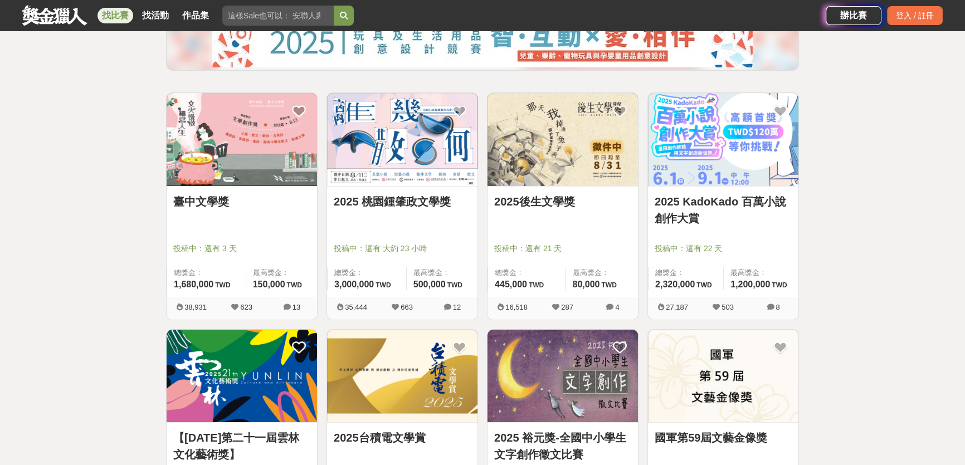
scroll to position [152, 0]
click at [405, 135] on img at bounding box center [402, 138] width 150 height 93
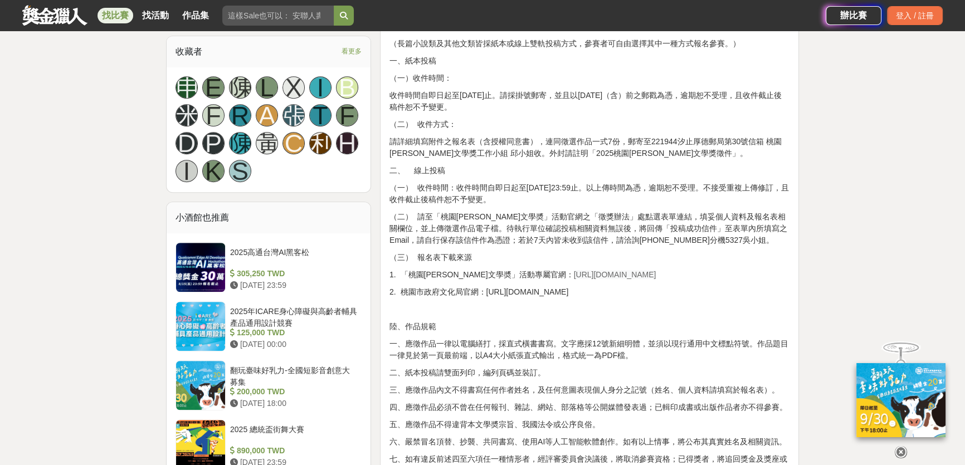
scroll to position [709, 0]
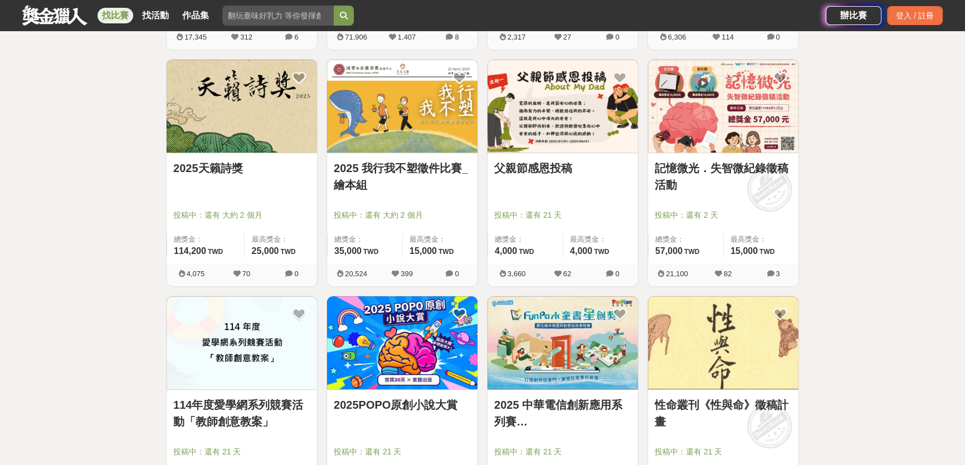
scroll to position [658, 0]
click at [250, 139] on img at bounding box center [242, 105] width 150 height 93
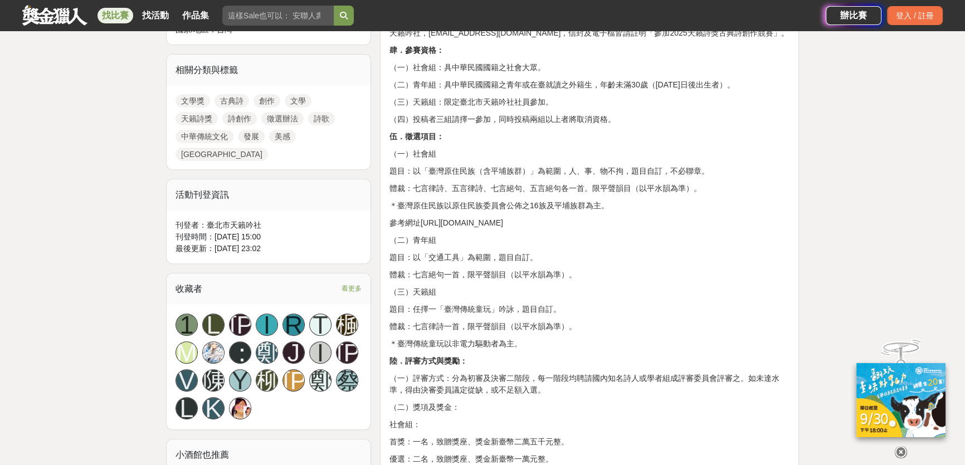
scroll to position [557, 0]
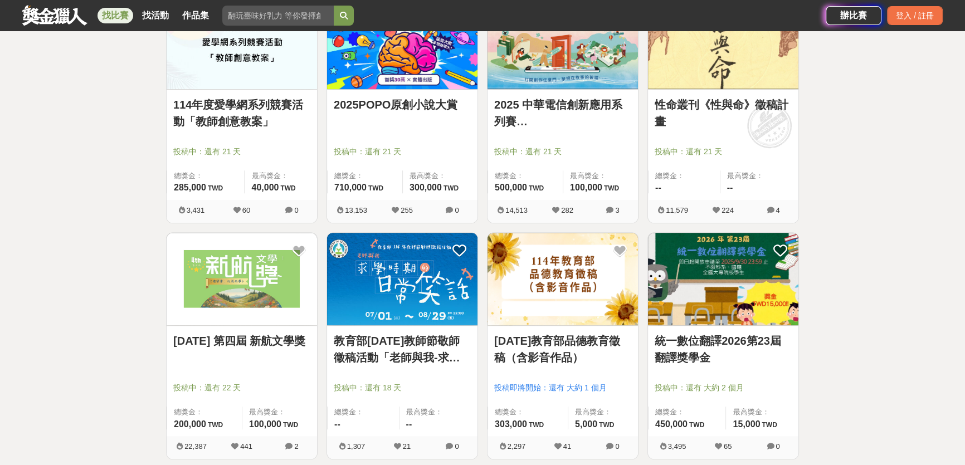
scroll to position [962, 0]
